Goal: Find specific page/section

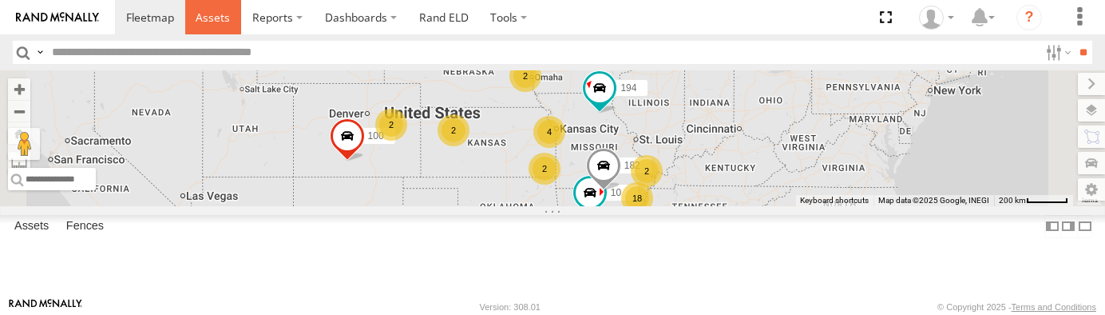
click at [217, 19] on span at bounding box center [213, 17] width 34 height 15
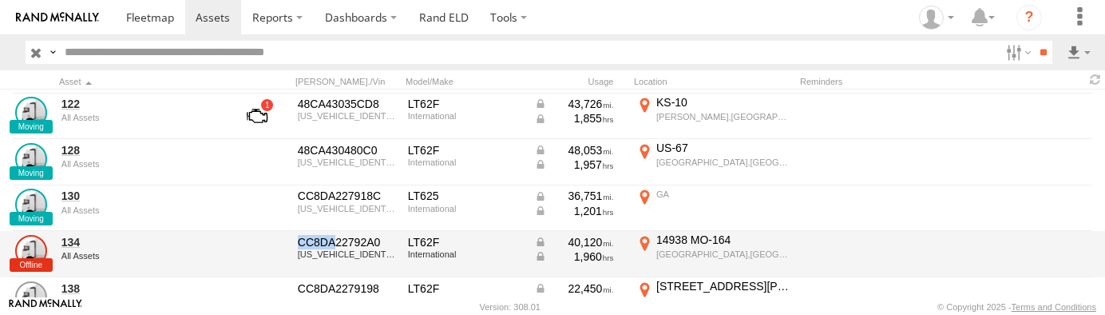
scroll to position [548, 0]
drag, startPoint x: 299, startPoint y: 239, endPoint x: 379, endPoint y: 238, distance: 80.6
click at [379, 238] on div "CC8DA22792A0" at bounding box center [347, 242] width 99 height 14
drag, startPoint x: 379, startPoint y: 238, endPoint x: 330, endPoint y: 239, distance: 49.5
copy div "CC8DA22792A0"
